Goal: Task Accomplishment & Management: Complete application form

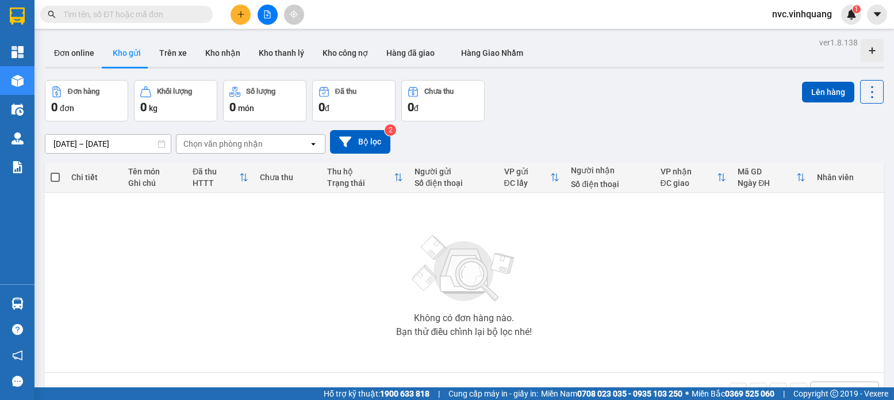
click at [146, 17] on input "text" at bounding box center [131, 14] width 136 height 13
click at [240, 14] on icon "plus" at bounding box center [241, 14] width 6 height 1
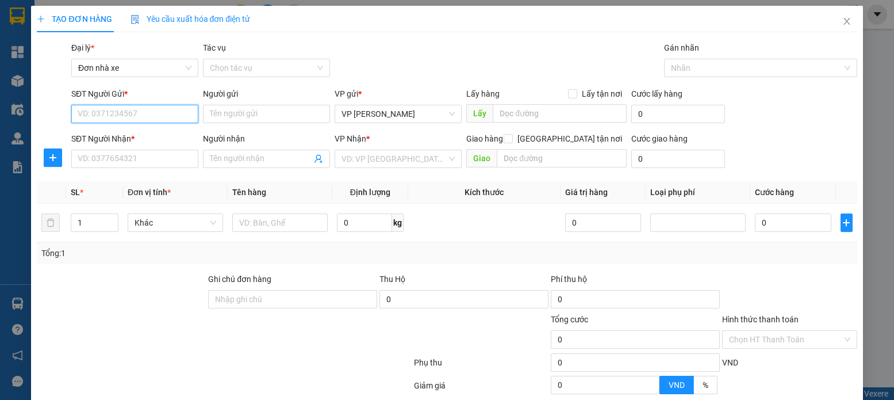
click at [158, 114] on input "SĐT Người Gửi *" at bounding box center [134, 114] width 127 height 18
type input "0918886868"
click at [227, 116] on input "Người gửi" at bounding box center [266, 114] width 127 height 18
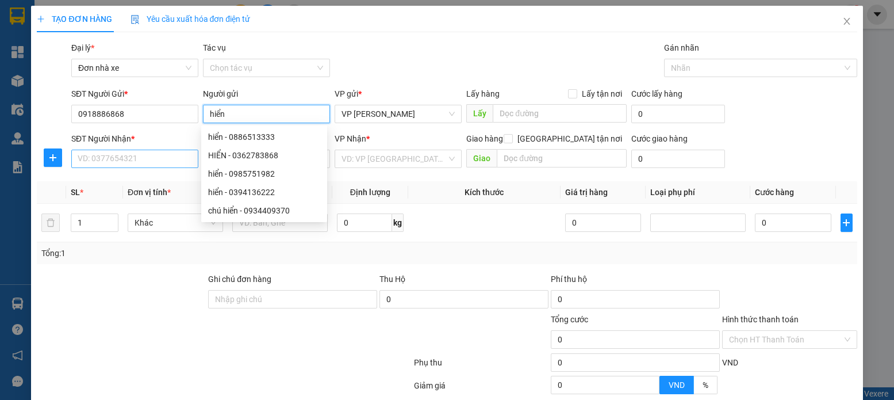
type input "hiển"
click at [174, 162] on input "SĐT Người Nhận *" at bounding box center [134, 159] width 127 height 18
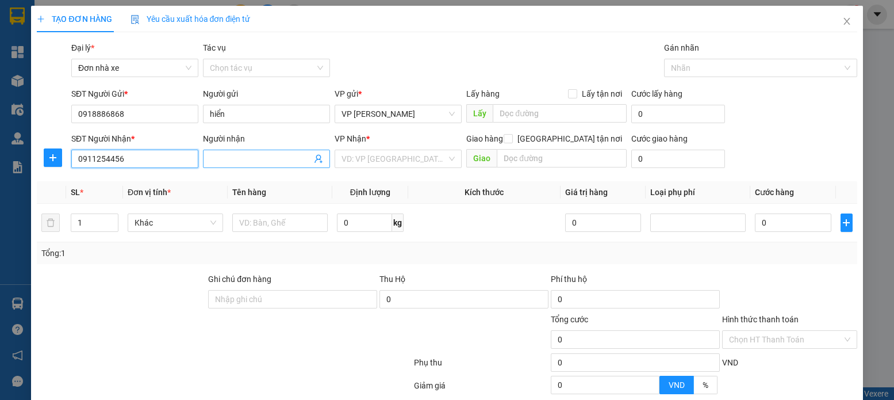
type input "0911254456"
click at [221, 162] on input "Người nhận" at bounding box center [261, 158] width 102 height 13
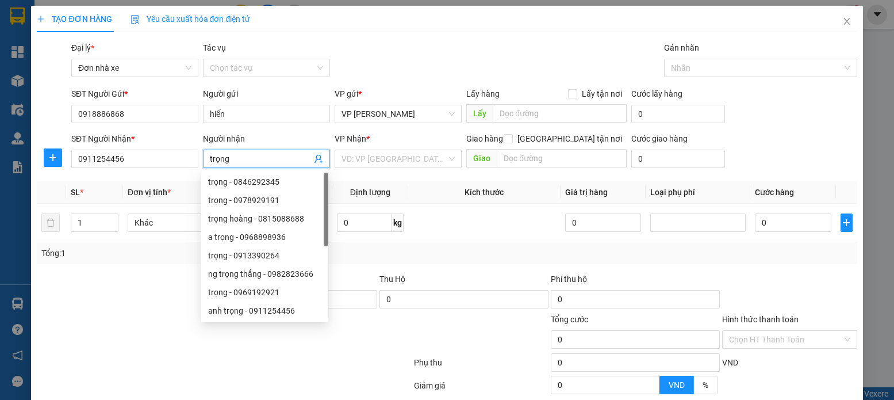
click at [210, 159] on input "trọng" at bounding box center [261, 158] width 102 height 13
type input "Trọng"
click at [211, 110] on input "hiển" at bounding box center [266, 114] width 127 height 18
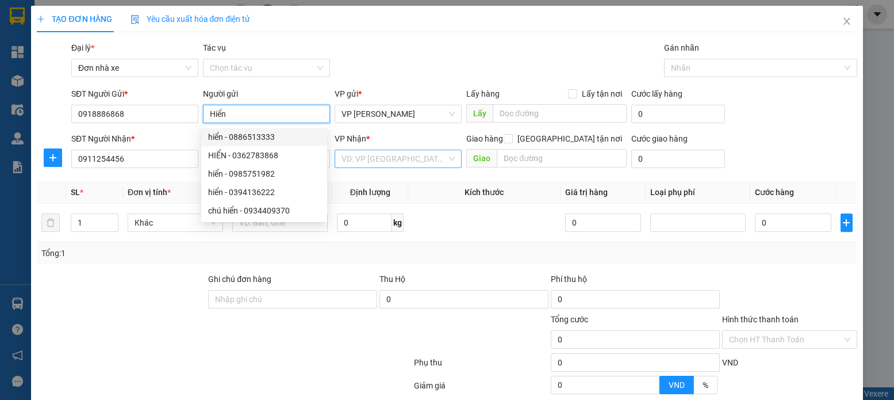
type input "Hiển"
click at [382, 162] on input "search" at bounding box center [394, 158] width 105 height 17
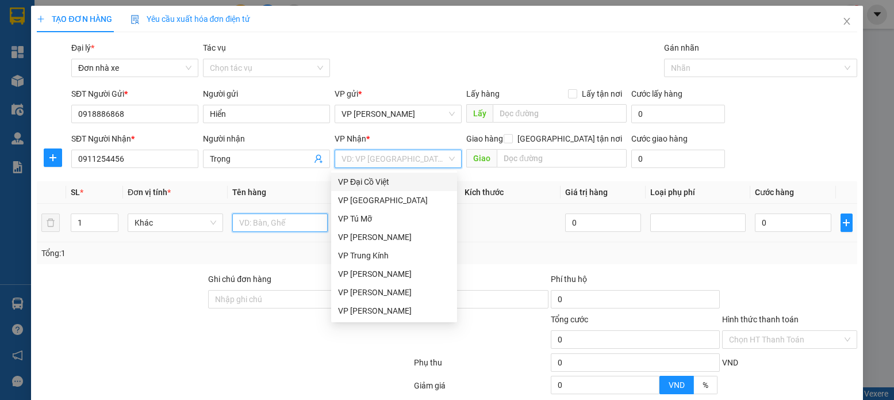
click at [305, 221] on input "text" at bounding box center [279, 222] width 95 height 18
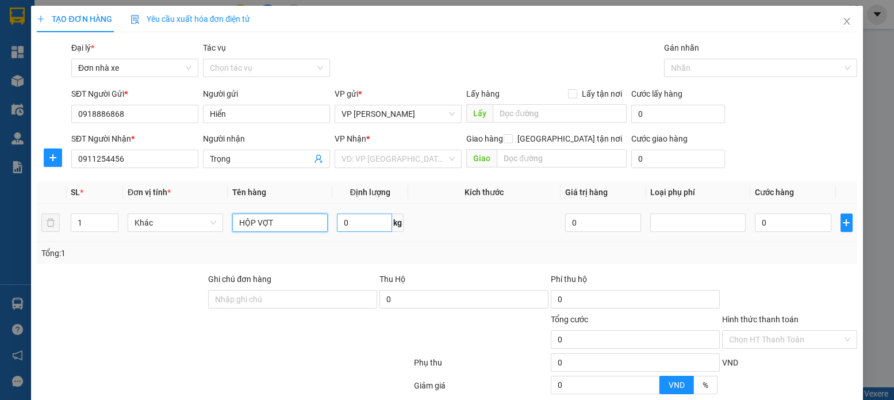
type input "HỘP VỢT"
click at [351, 225] on input "0" at bounding box center [364, 222] width 55 height 18
type input "0.5"
click at [366, 156] on input "search" at bounding box center [394, 158] width 105 height 17
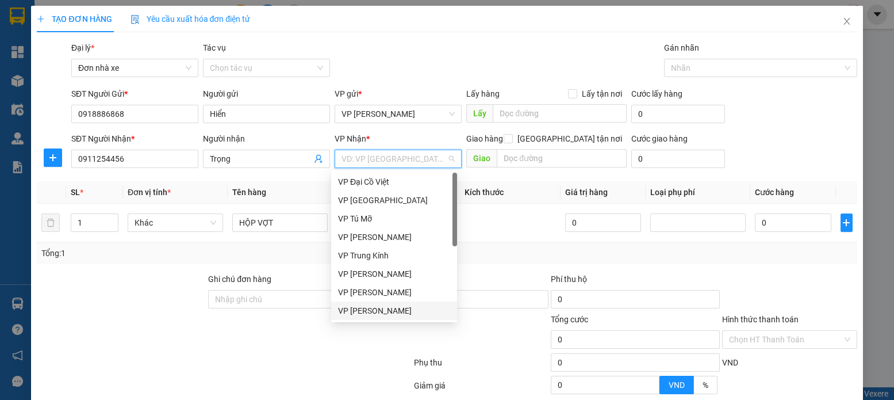
click at [373, 309] on div "VP [PERSON_NAME]" at bounding box center [394, 310] width 112 height 13
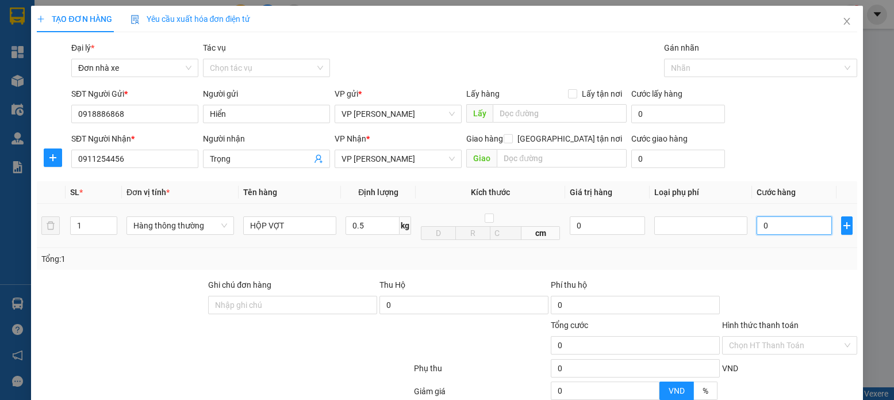
click at [775, 230] on input "0" at bounding box center [794, 225] width 75 height 18
click at [780, 233] on input "0" at bounding box center [794, 225] width 75 height 18
type input "30.000"
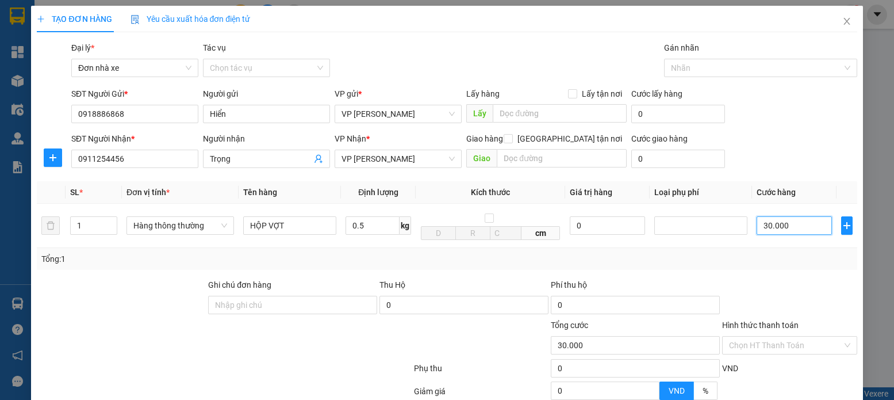
scroll to position [114, 0]
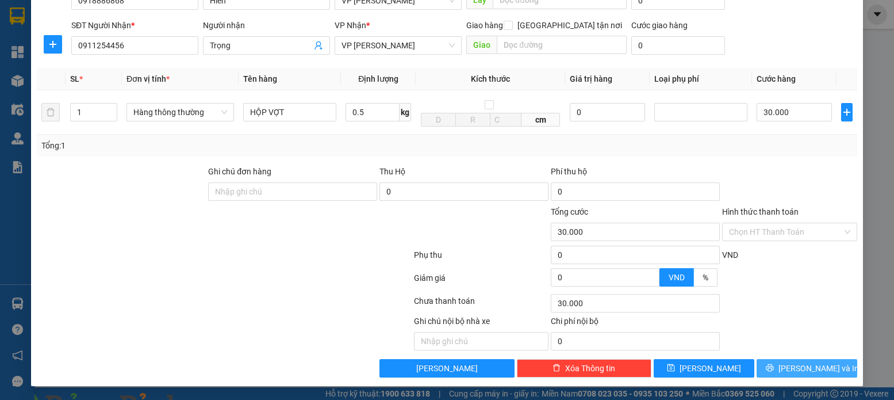
click at [822, 369] on button "[PERSON_NAME] và In" at bounding box center [807, 368] width 101 height 18
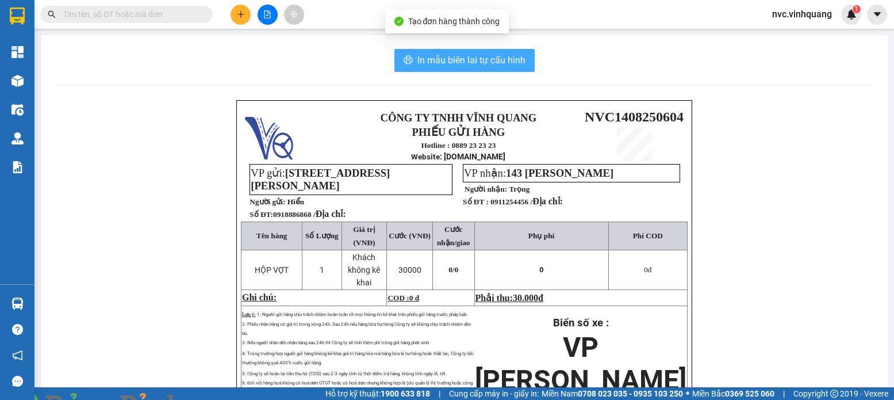
click at [424, 63] on span "In mẫu biên lai tự cấu hình" at bounding box center [472, 60] width 108 height 14
